Goal: Navigation & Orientation: Go to known website

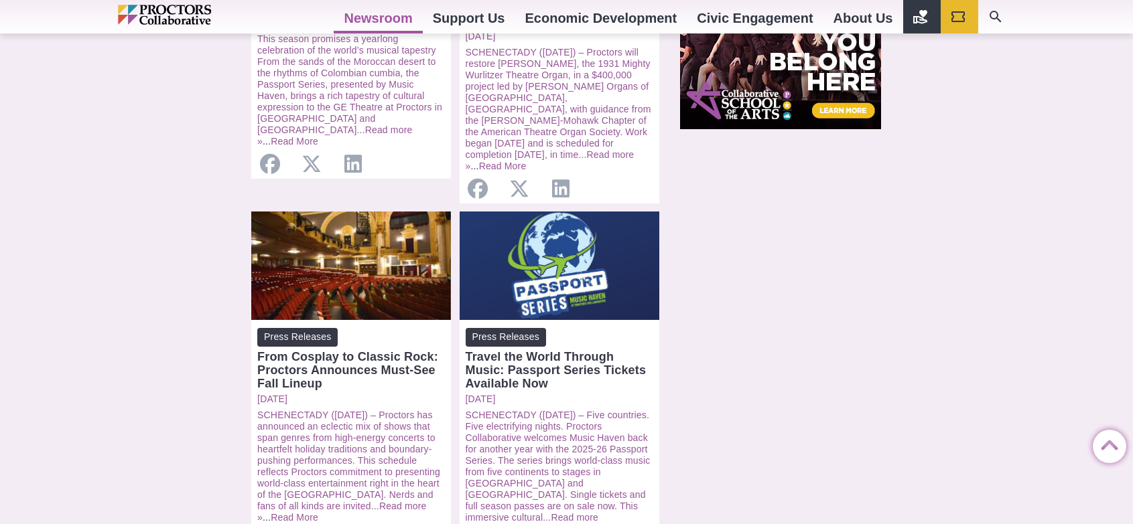
scroll to position [1406, 0]
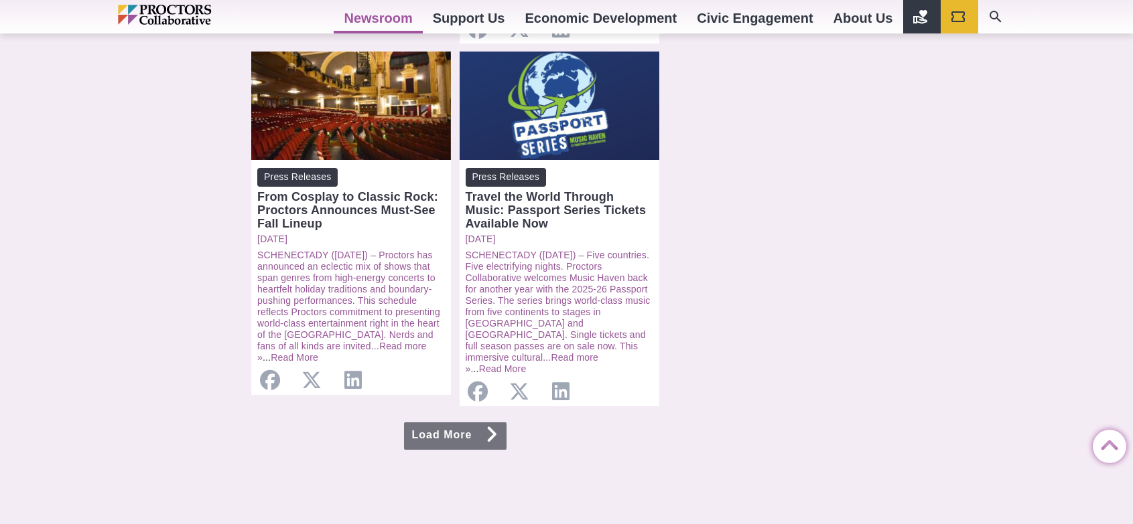
click at [456, 423] on link "Load More" at bounding box center [455, 436] width 103 height 27
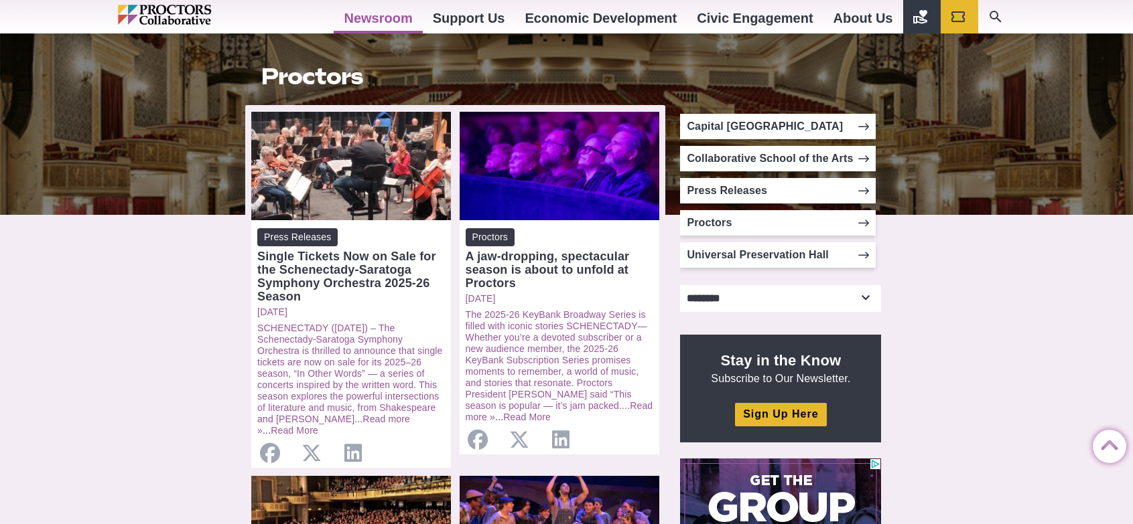
scroll to position [201, 0]
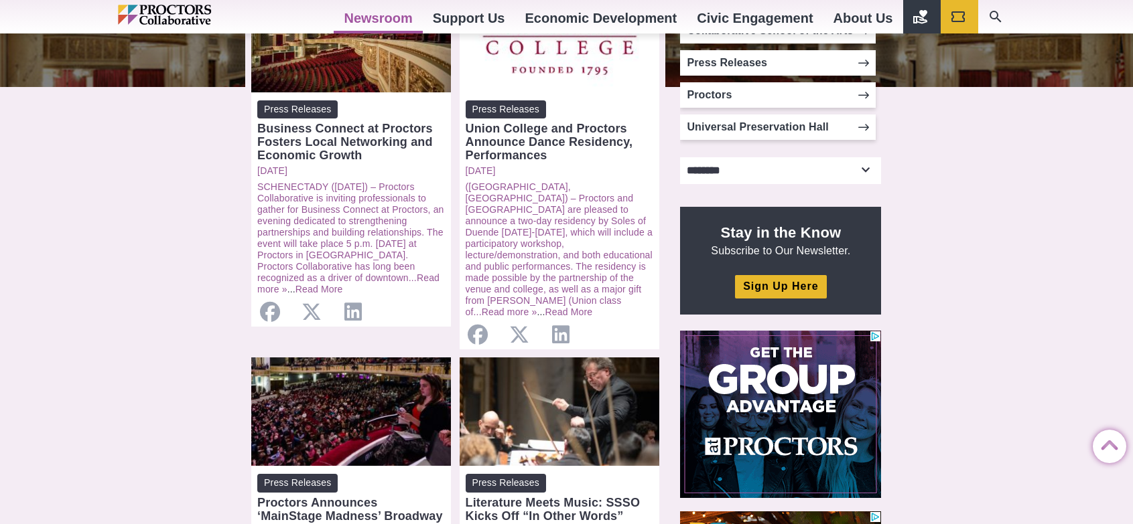
scroll to position [67, 0]
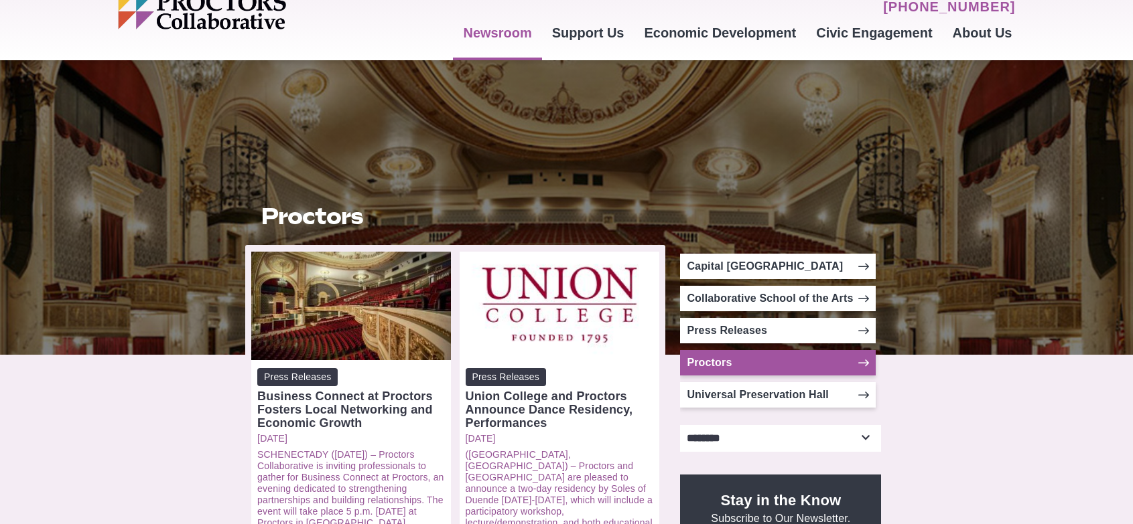
click at [713, 363] on link "Proctors" at bounding box center [778, 362] width 196 height 25
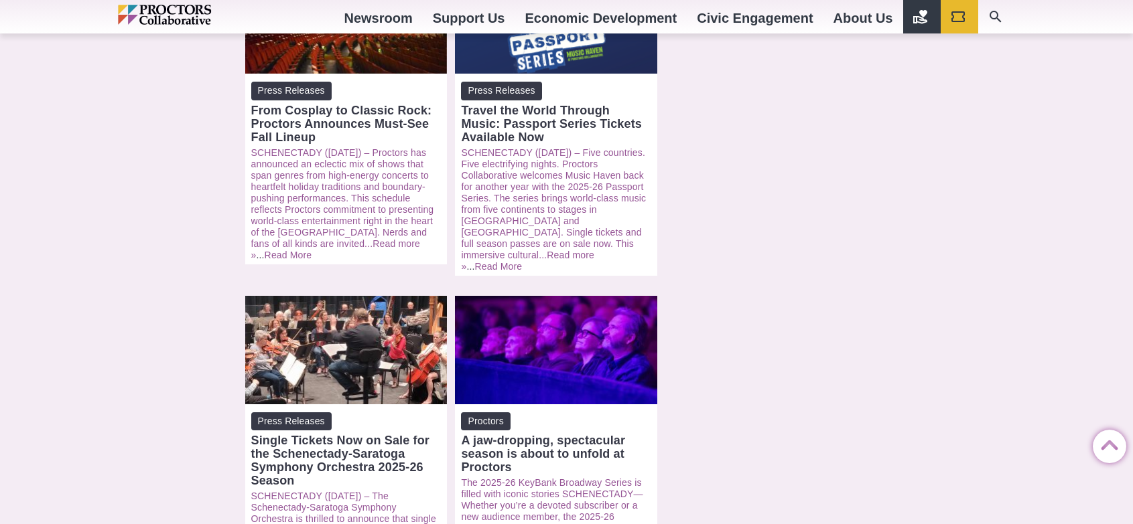
scroll to position [1473, 0]
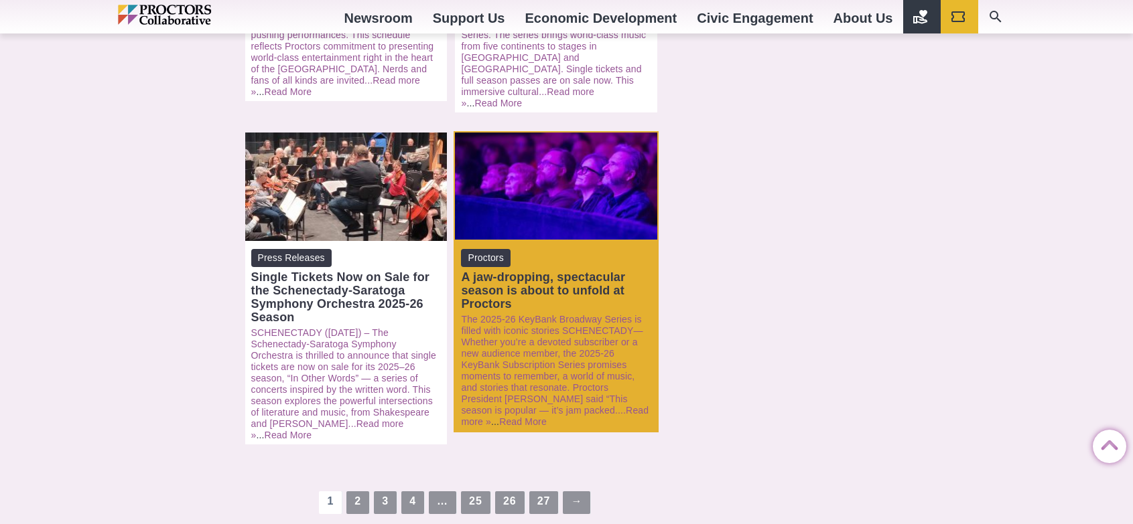
click at [605, 271] on div "A jaw-dropping, spectacular season is about to unfold at Proctors" at bounding box center [556, 291] width 190 height 40
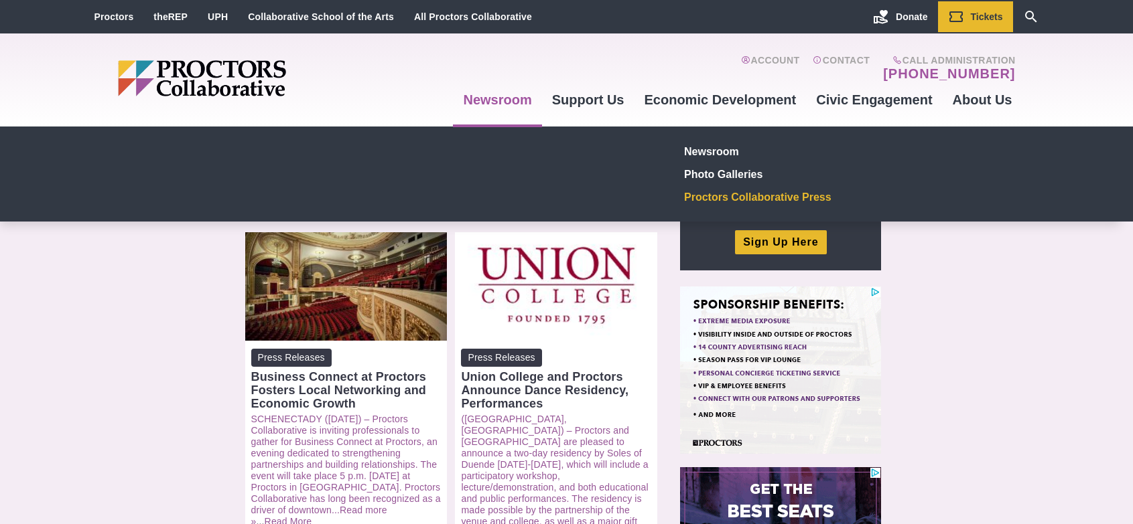
click at [709, 194] on link "Proctors Collaborative Press" at bounding box center [777, 197] width 196 height 23
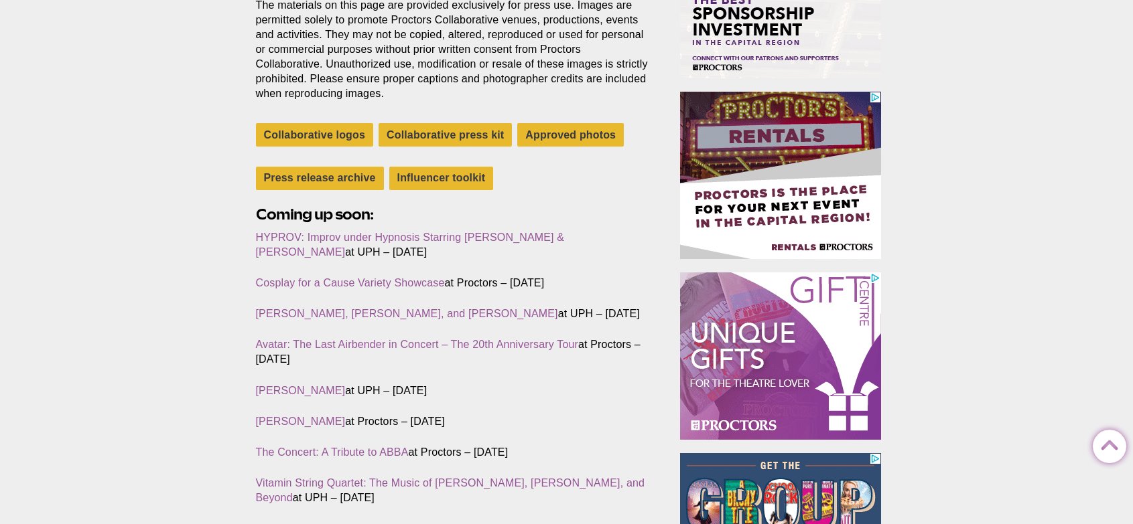
scroll to position [402, 0]
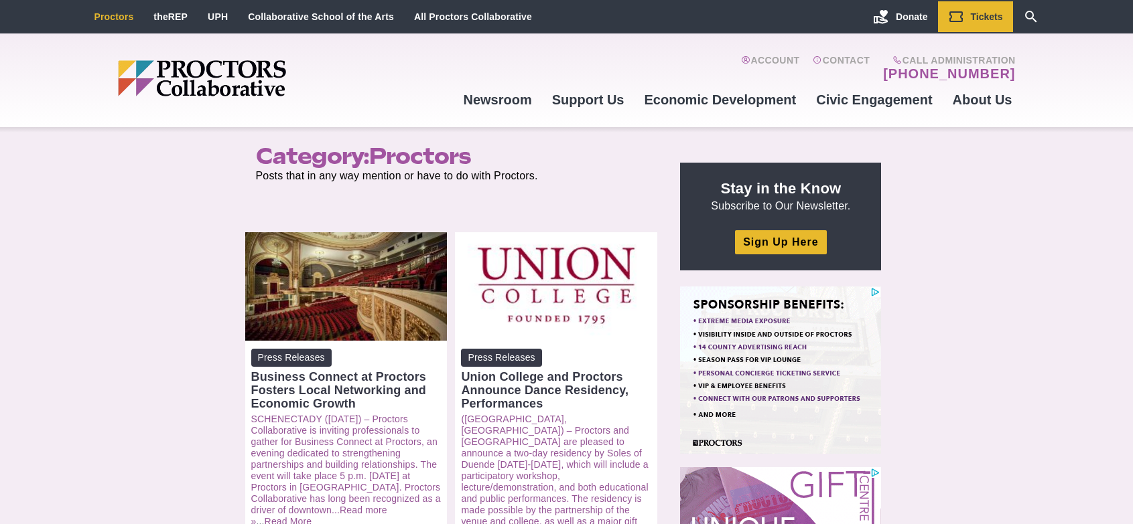
click at [124, 17] on link "Proctors" at bounding box center [114, 16] width 40 height 11
